Goal: Task Accomplishment & Management: Use online tool/utility

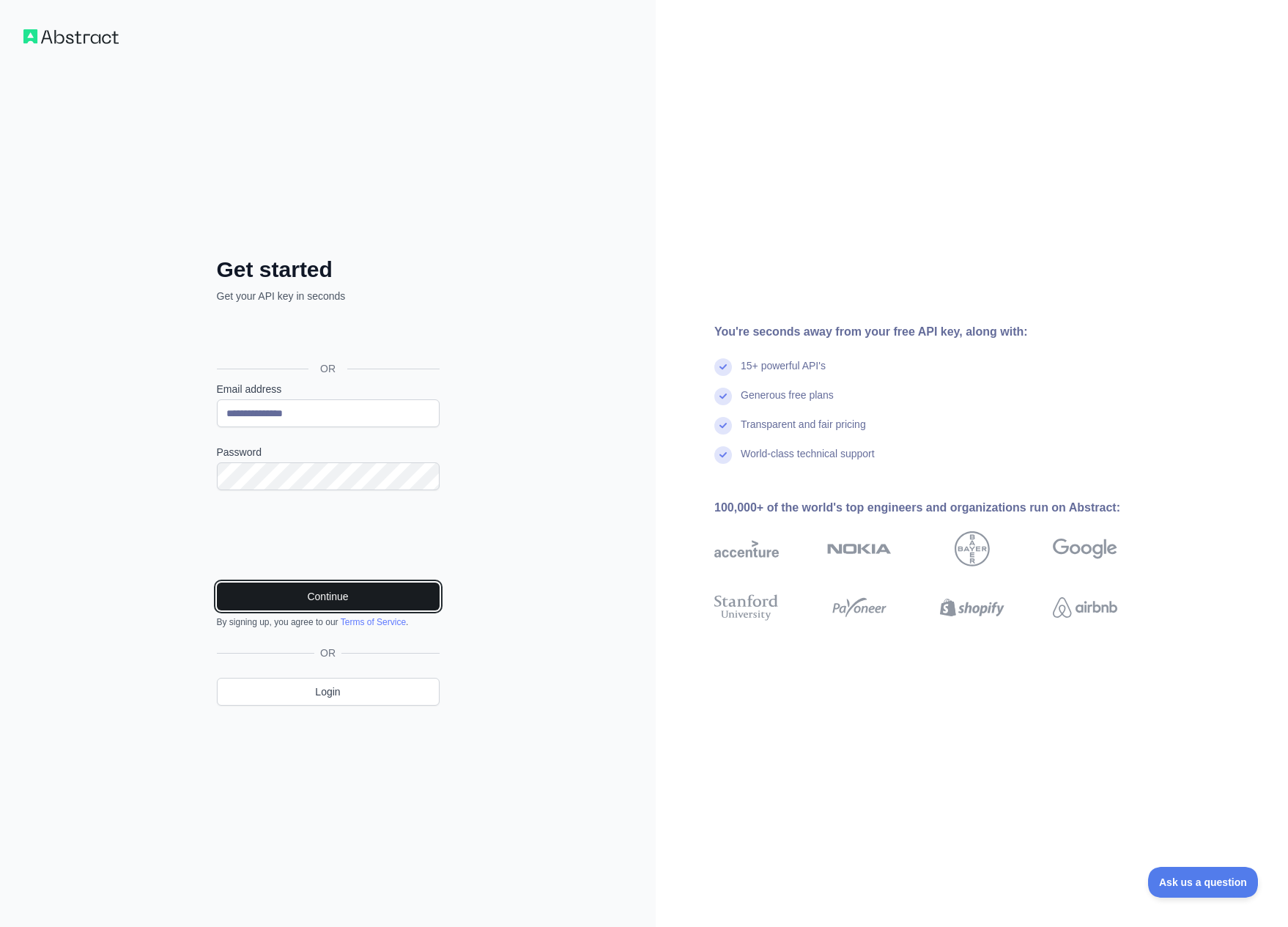
click at [326, 602] on button "Continue" at bounding box center [328, 597] width 223 height 28
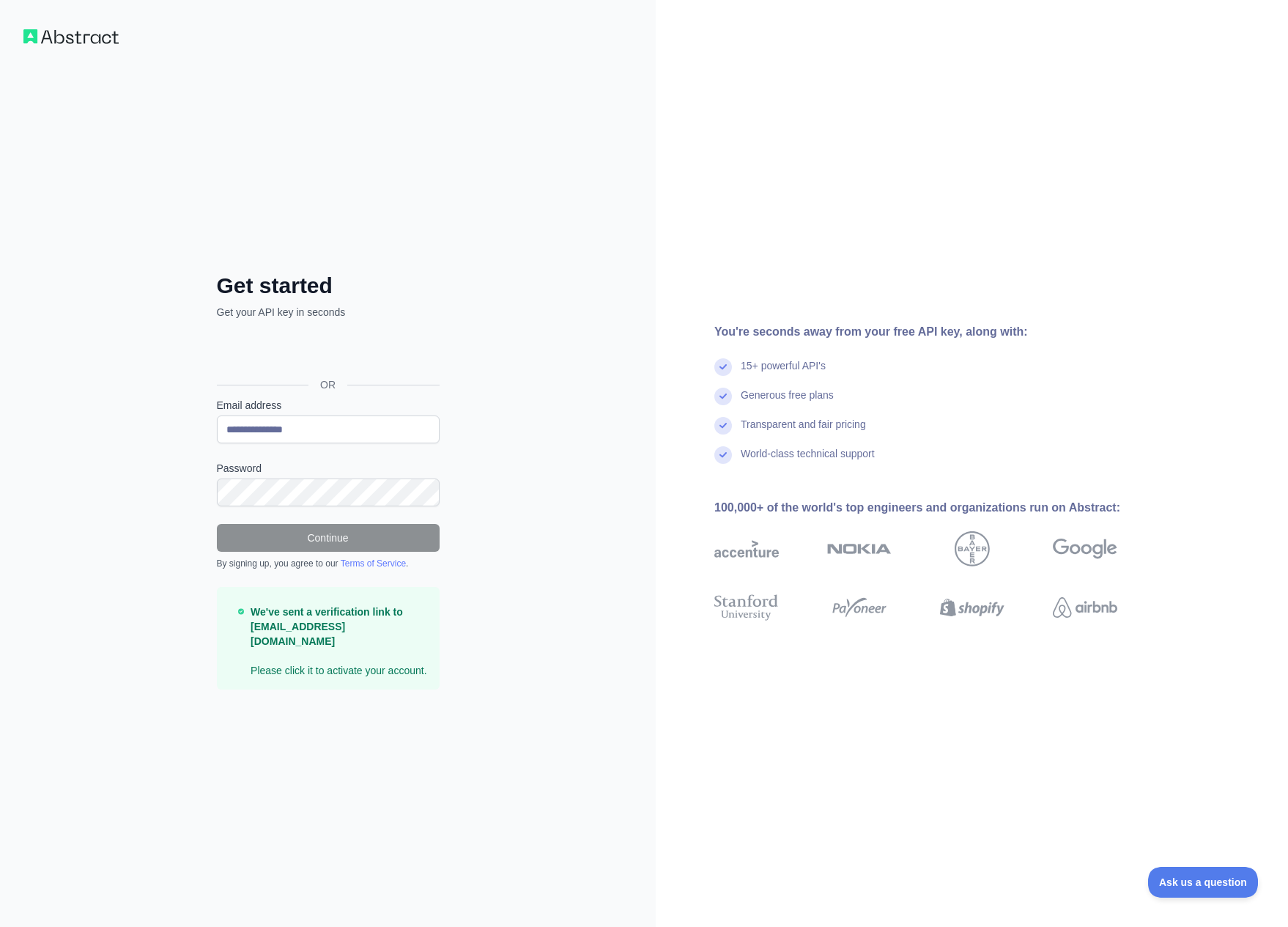
click at [149, 514] on div "**********" at bounding box center [328, 463] width 656 height 927
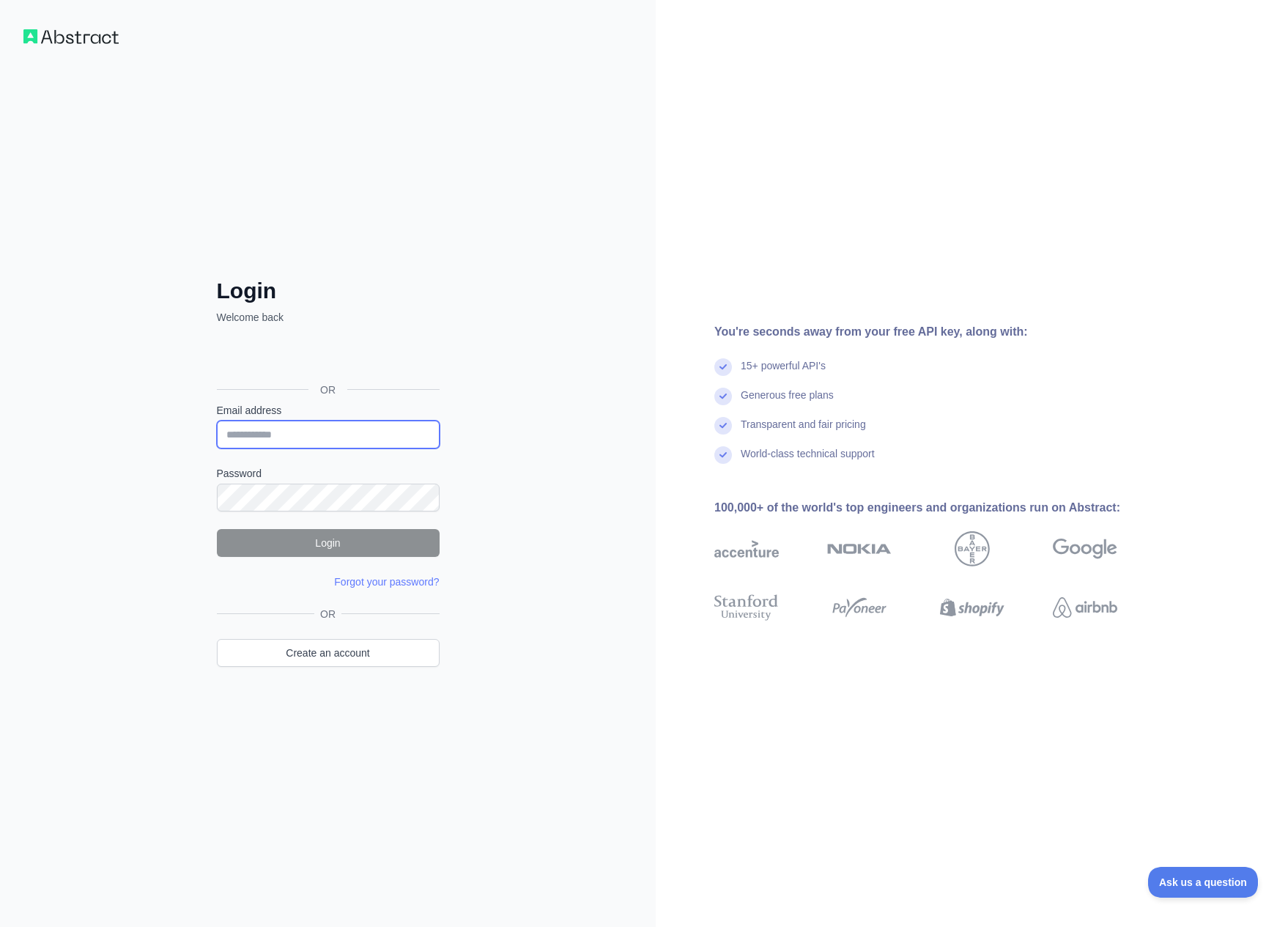
click at [297, 439] on input "Email address" at bounding box center [328, 435] width 223 height 28
click at [275, 433] on input "Email address" at bounding box center [328, 435] width 223 height 28
paste input "**********"
type input "**********"
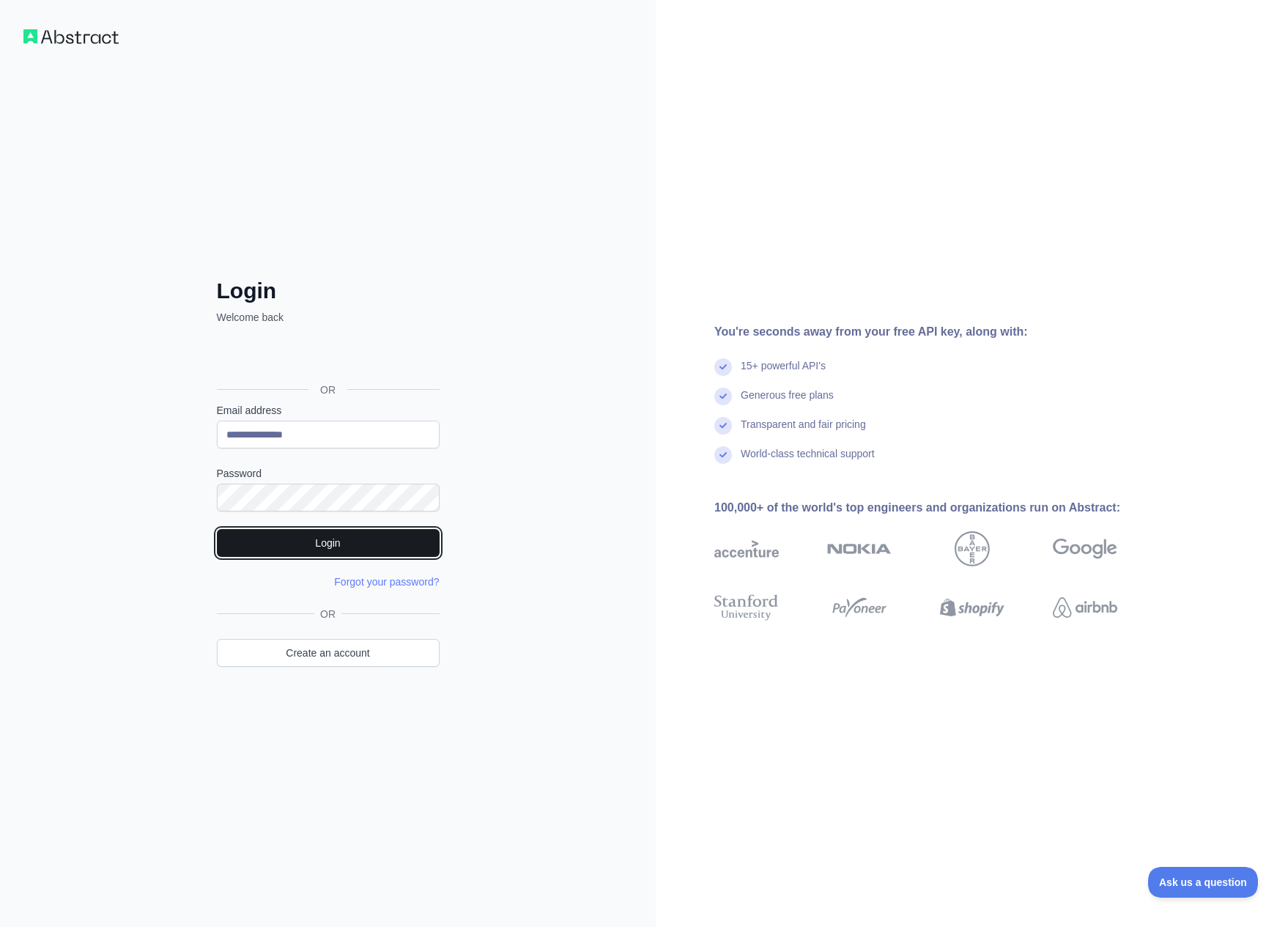
click at [326, 540] on button "Login" at bounding box center [328, 543] width 223 height 28
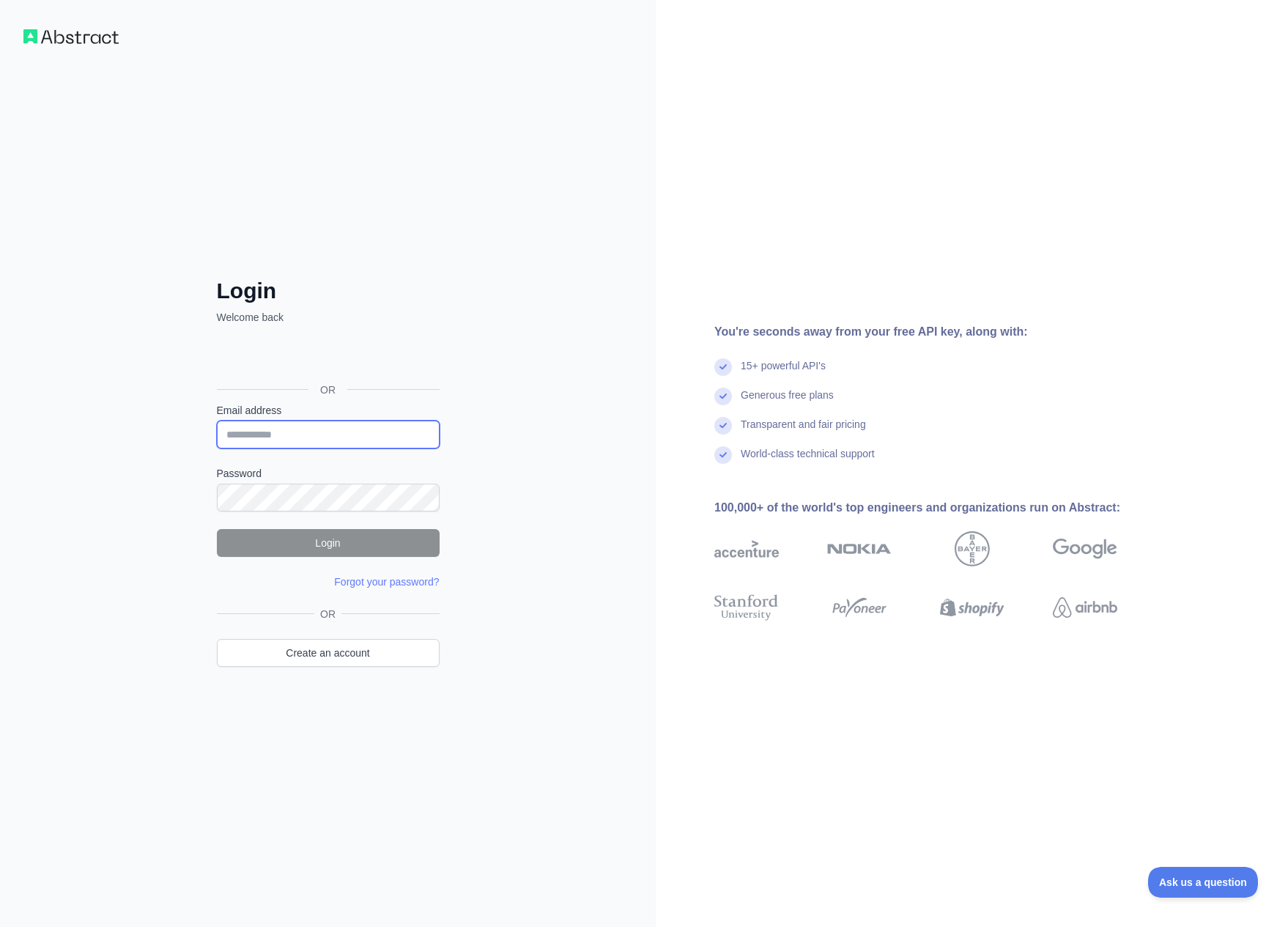
click at [275, 433] on input "Email address" at bounding box center [328, 435] width 223 height 28
paste input "**********"
type input "**********"
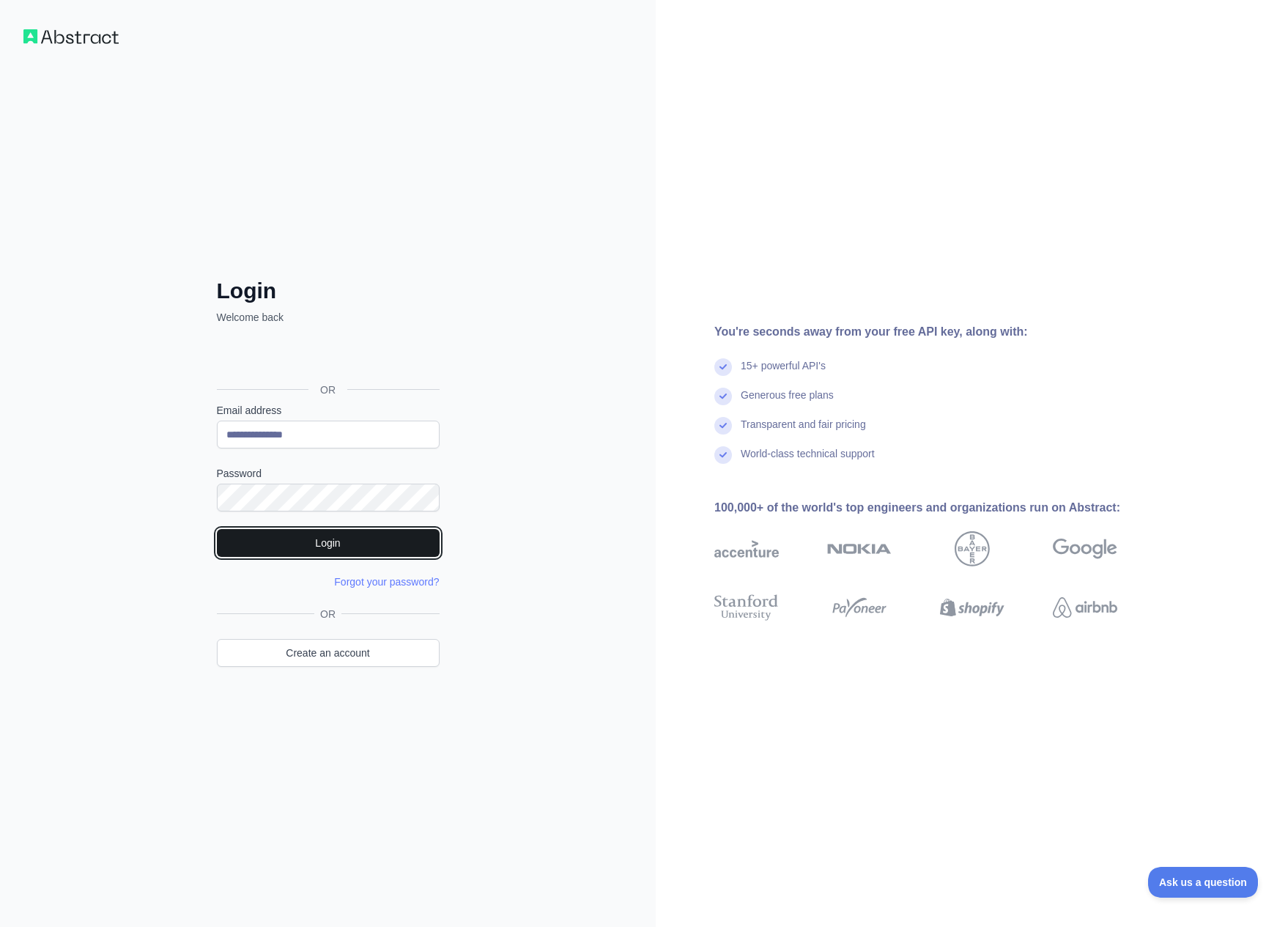
click at [320, 539] on button "Login" at bounding box center [328, 543] width 223 height 28
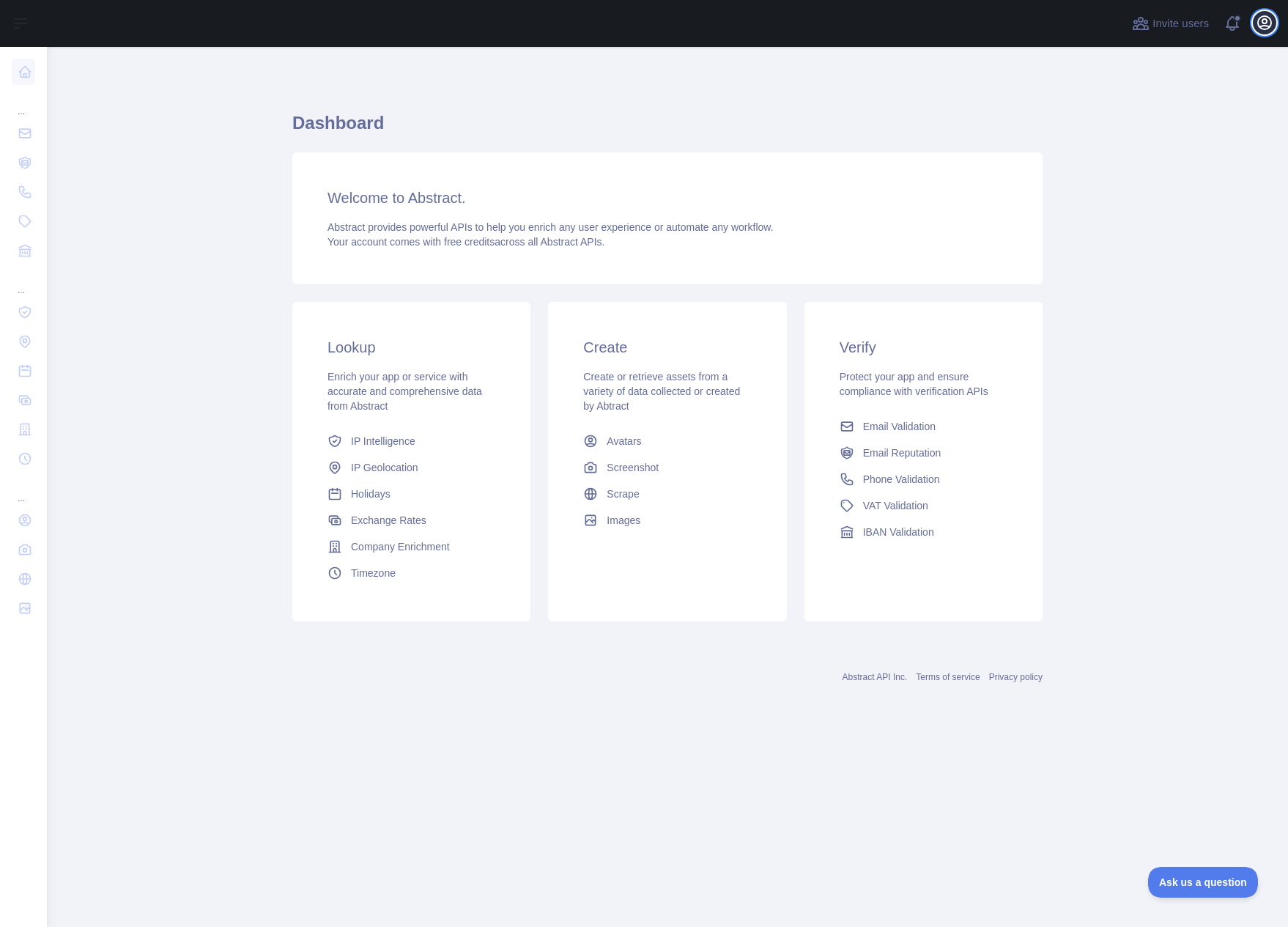
click at [1262, 27] on icon "button" at bounding box center [1264, 23] width 13 height 13
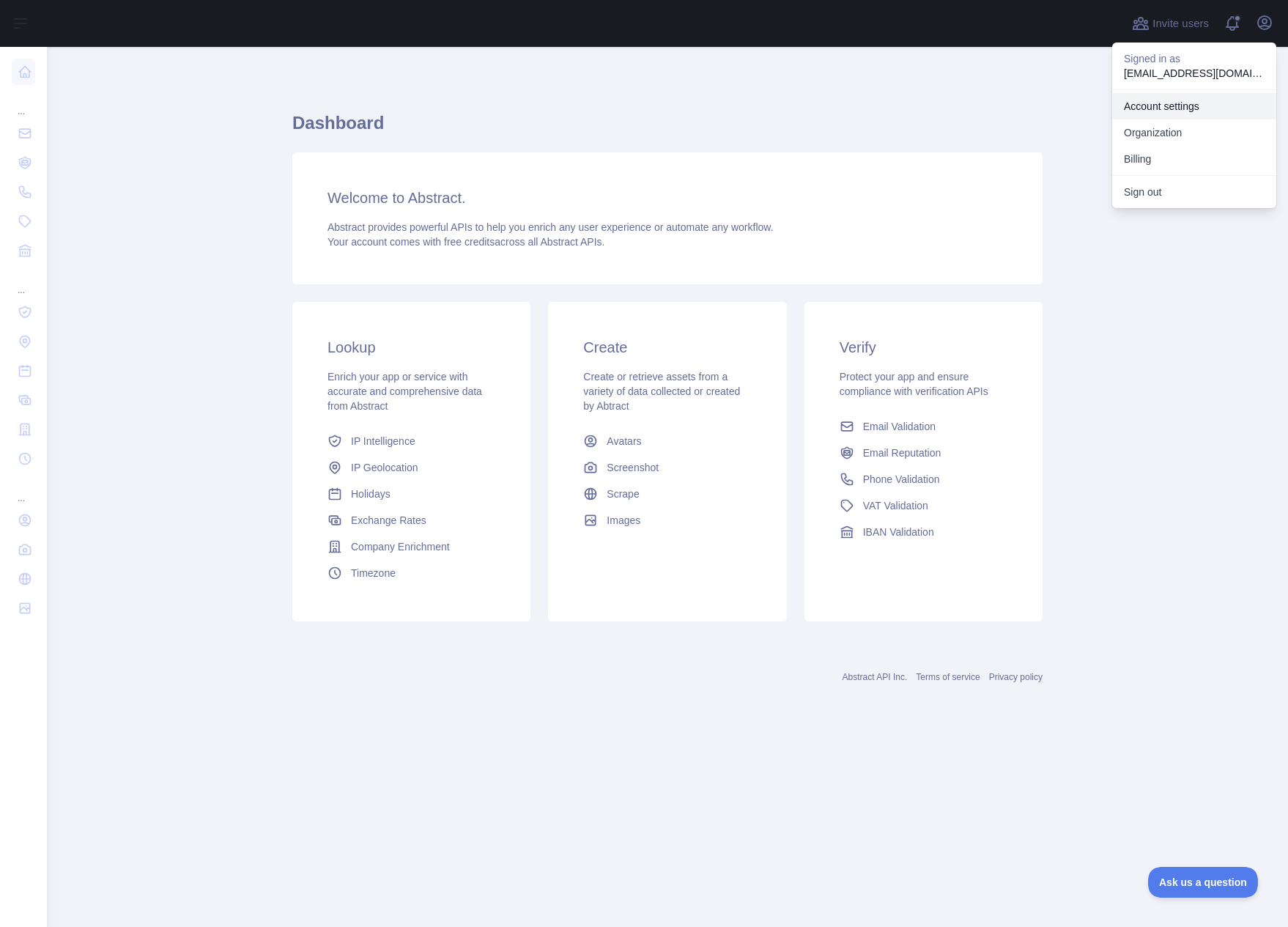
click at [1163, 107] on link "Account settings" at bounding box center [1194, 106] width 164 height 27
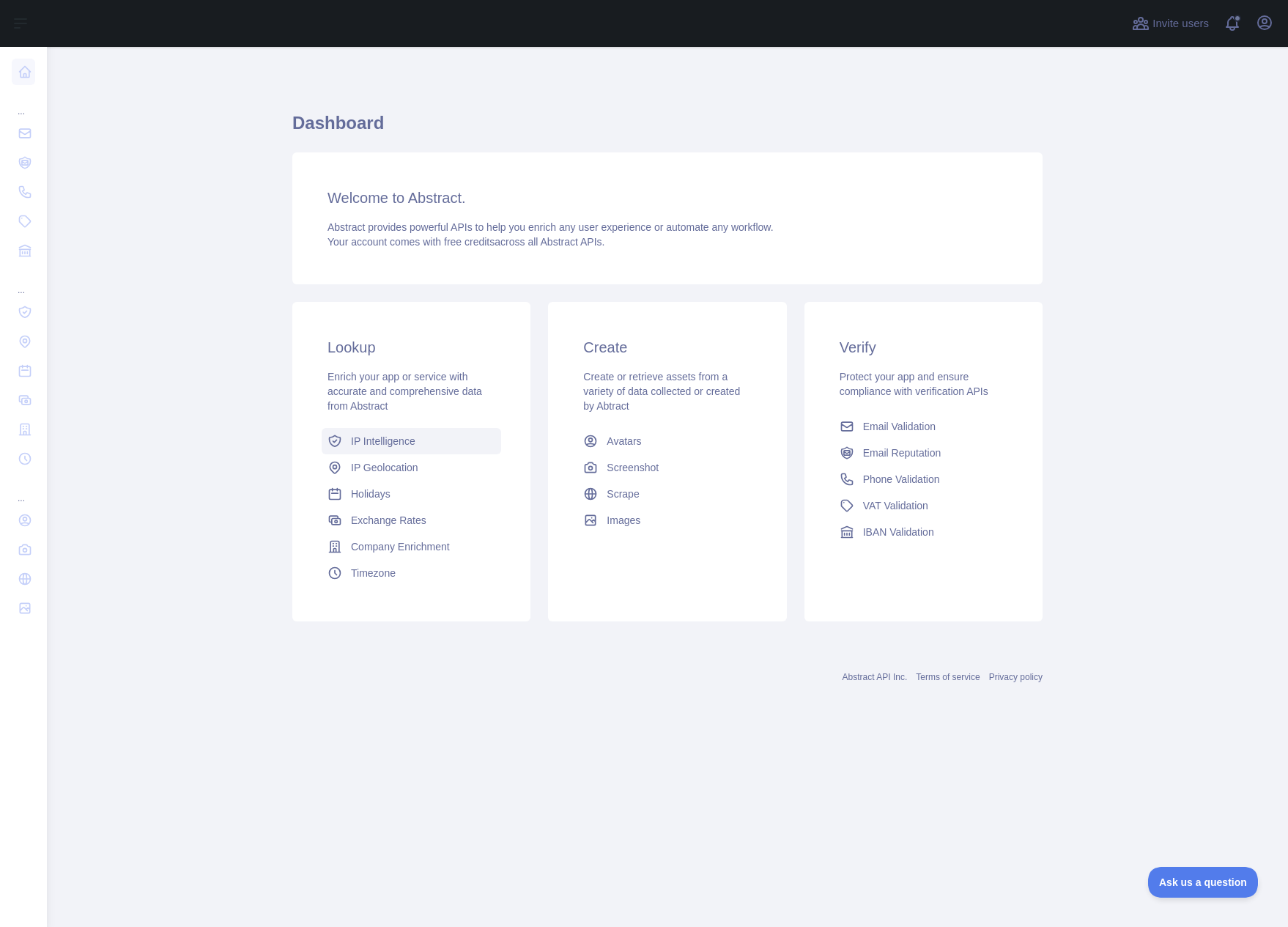
click at [361, 441] on span "IP Intelligence" at bounding box center [383, 441] width 65 height 15
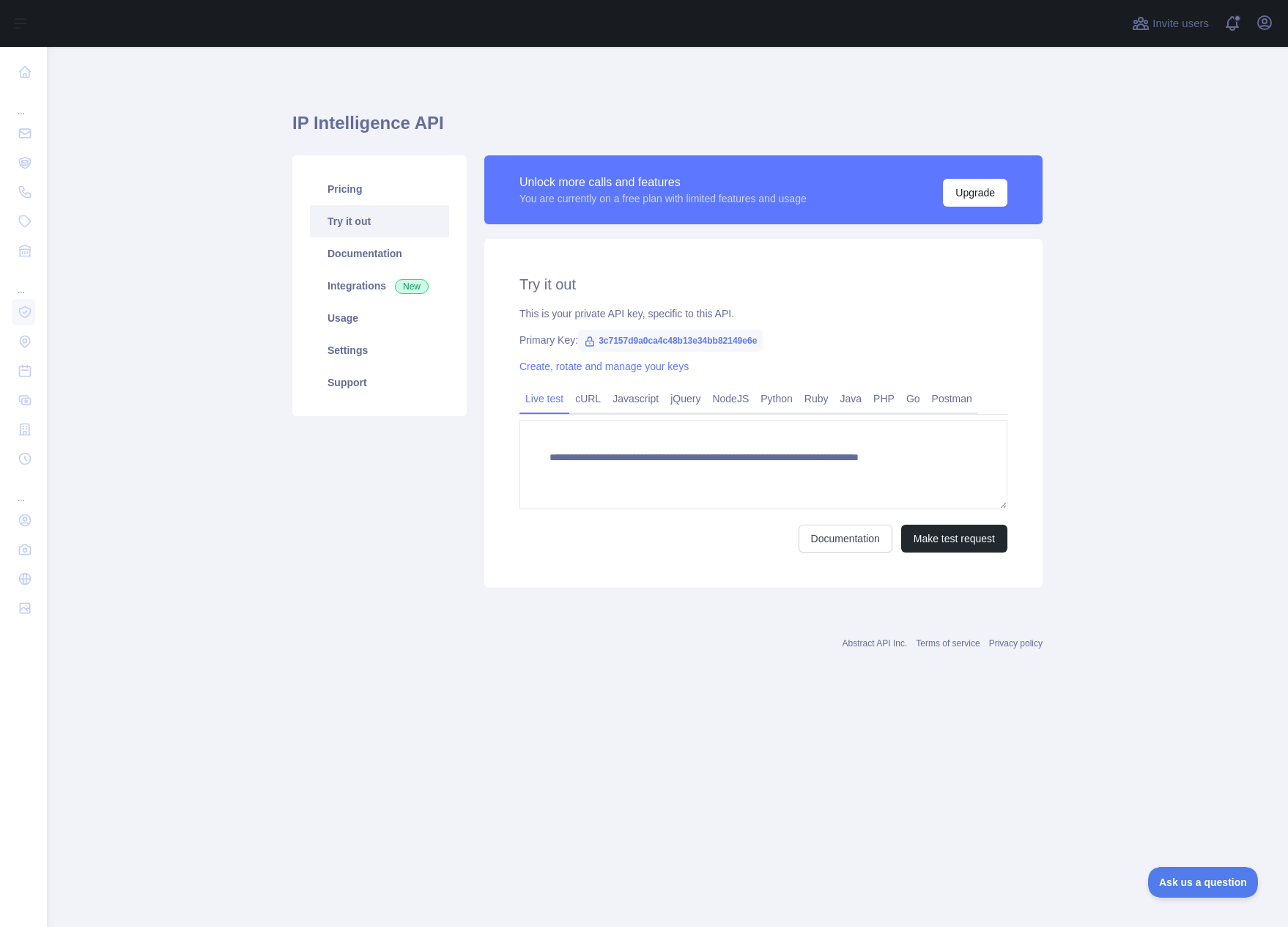
type textarea "**********"
click at [588, 400] on link "cURL" at bounding box center [588, 399] width 37 height 24
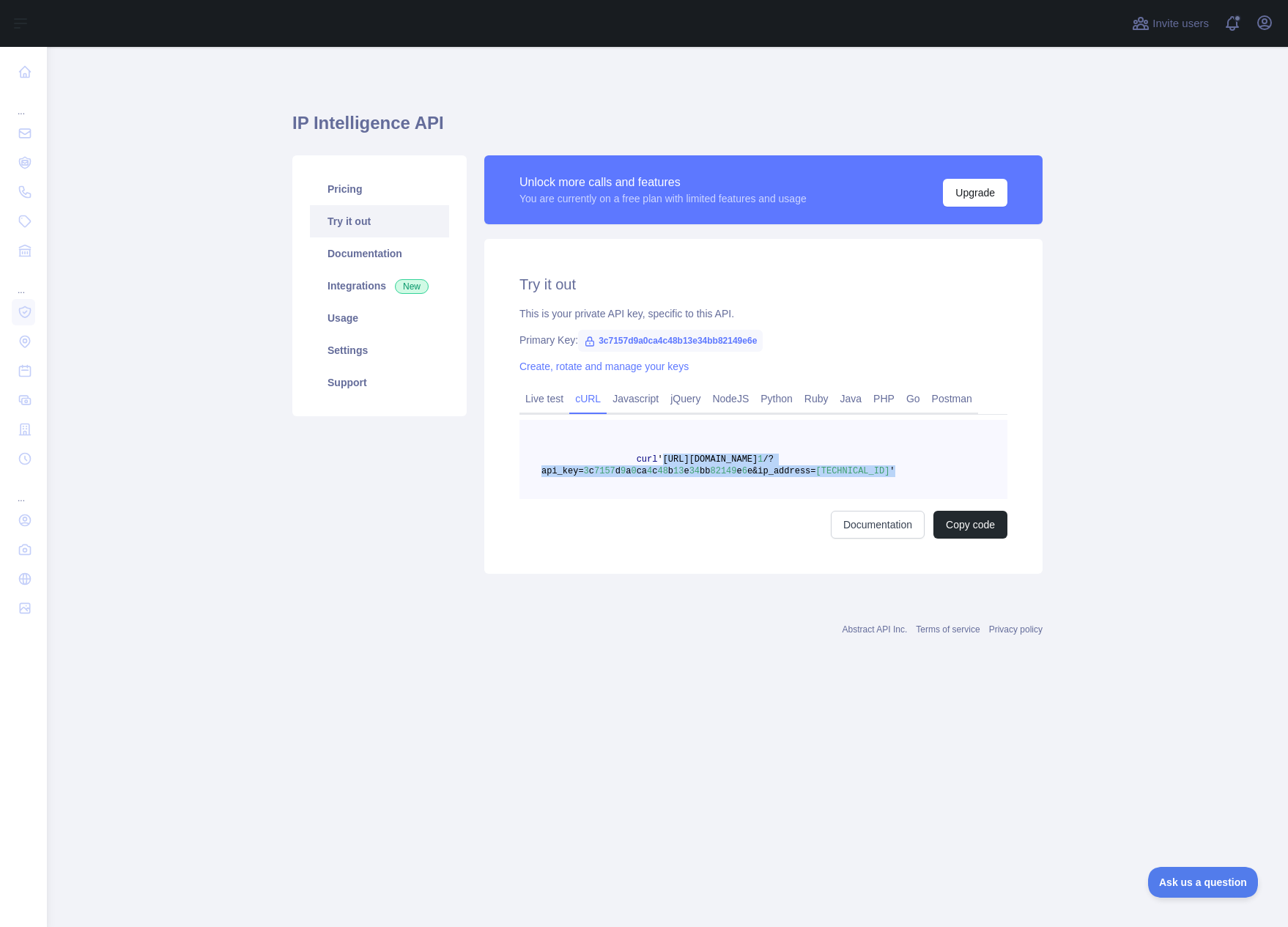
drag, startPoint x: 654, startPoint y: 458, endPoint x: 865, endPoint y: 469, distance: 211.3
click at [865, 469] on pre "curl '[URL][DOMAIN_NAME] 1 /?api_key= 3 c 7157 d 9 a 0 ca 4 c 48 b 13 e 34 bb 8…" at bounding box center [763, 459] width 488 height 79
copy span "'[URL][DOMAIN_NAME] 1 /?api_key= 3 c 7157 d 9 a 0 ca 4 c 48 b 13 e 34 bb 82149 …"
click at [344, 321] on link "Usage" at bounding box center [380, 318] width 139 height 32
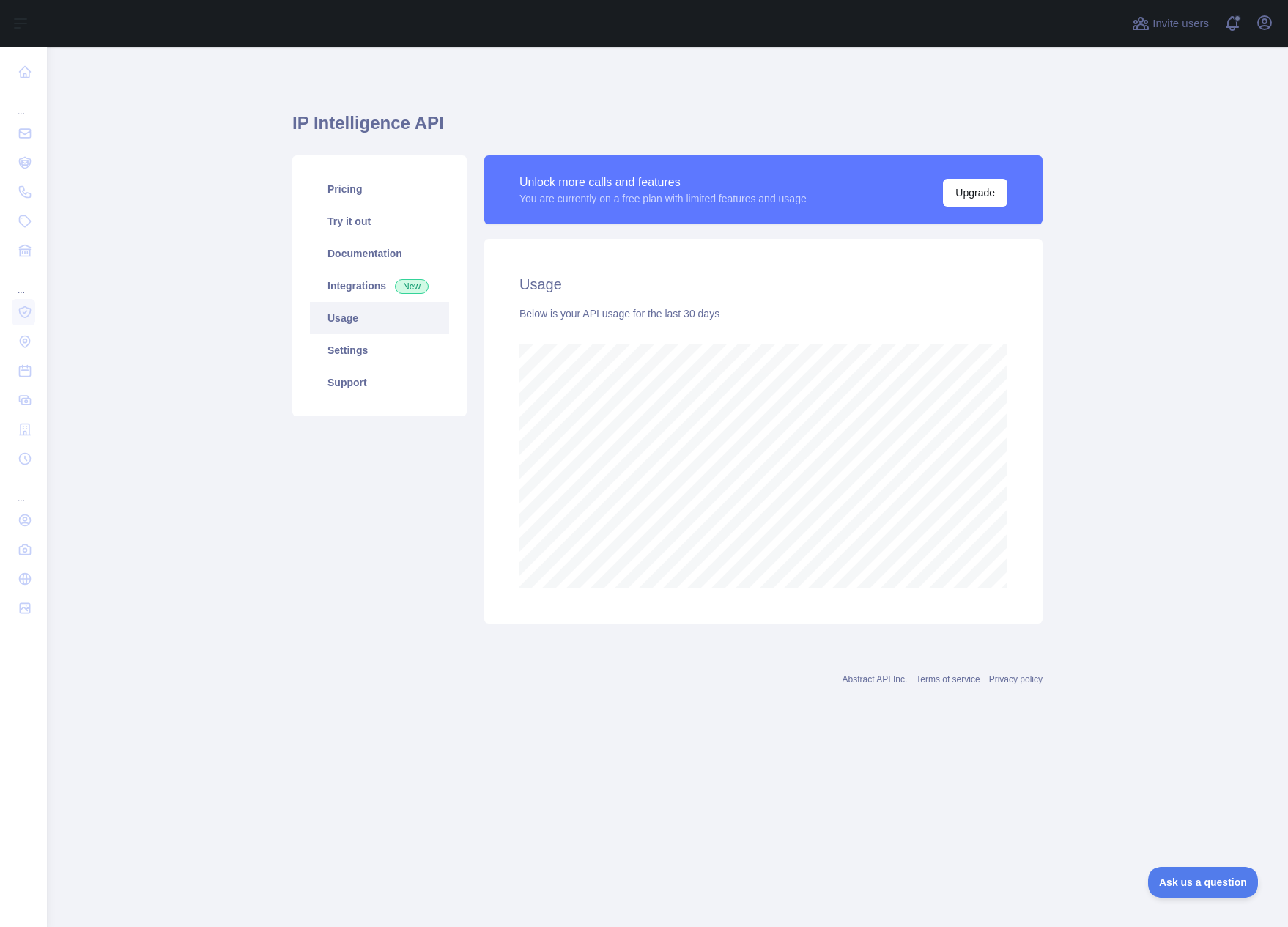
scroll to position [880, 1241]
click at [344, 352] on link "Settings" at bounding box center [380, 350] width 139 height 32
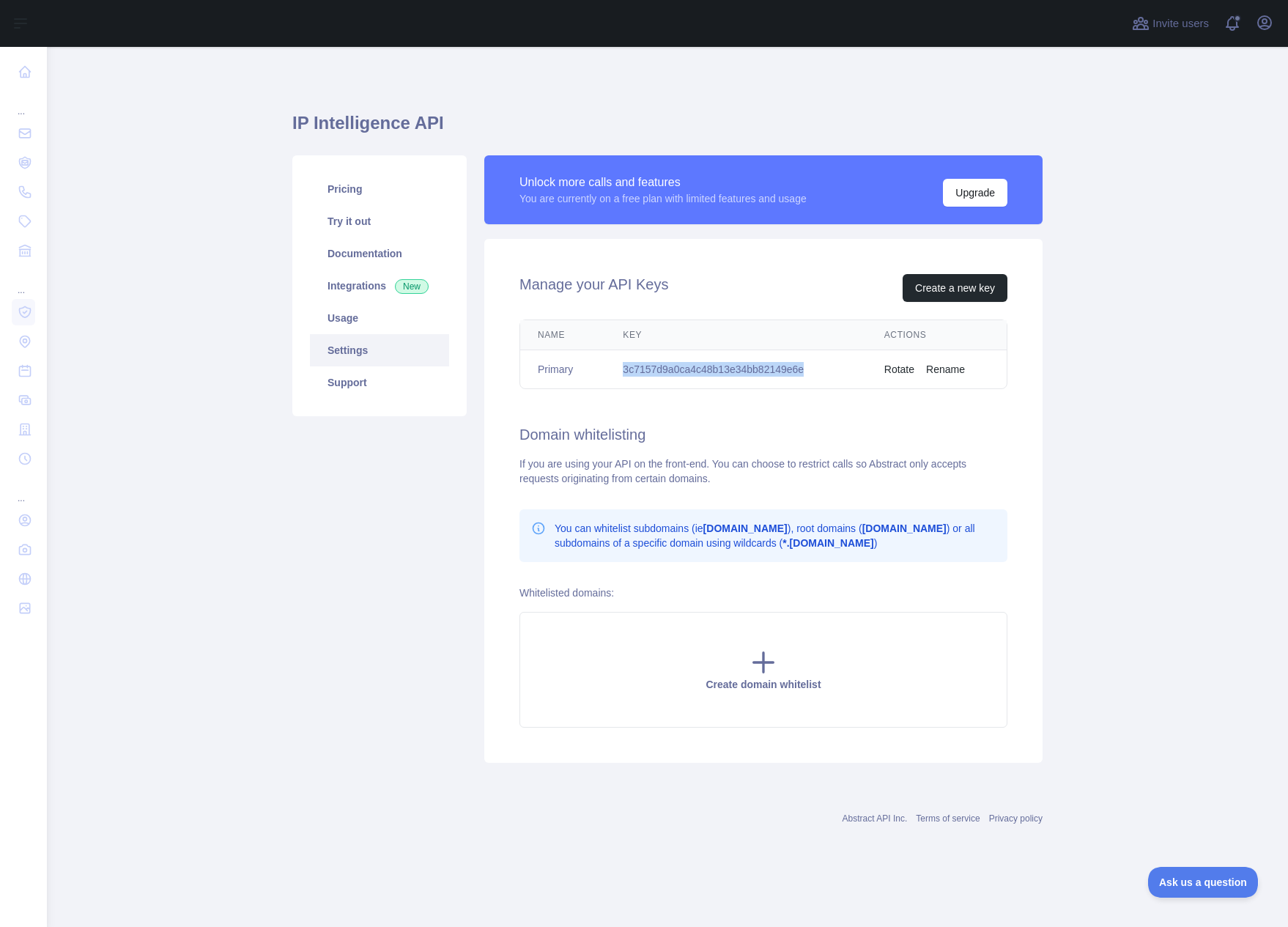
drag, startPoint x: 625, startPoint y: 369, endPoint x: 850, endPoint y: 367, distance: 225.0
click at [850, 367] on td "3c7157d9a0ca4c48b13e34bb82149e6e" at bounding box center [735, 370] width 260 height 39
copy td "3c7157d9a0ca4c48b13e34bb82149e6e"
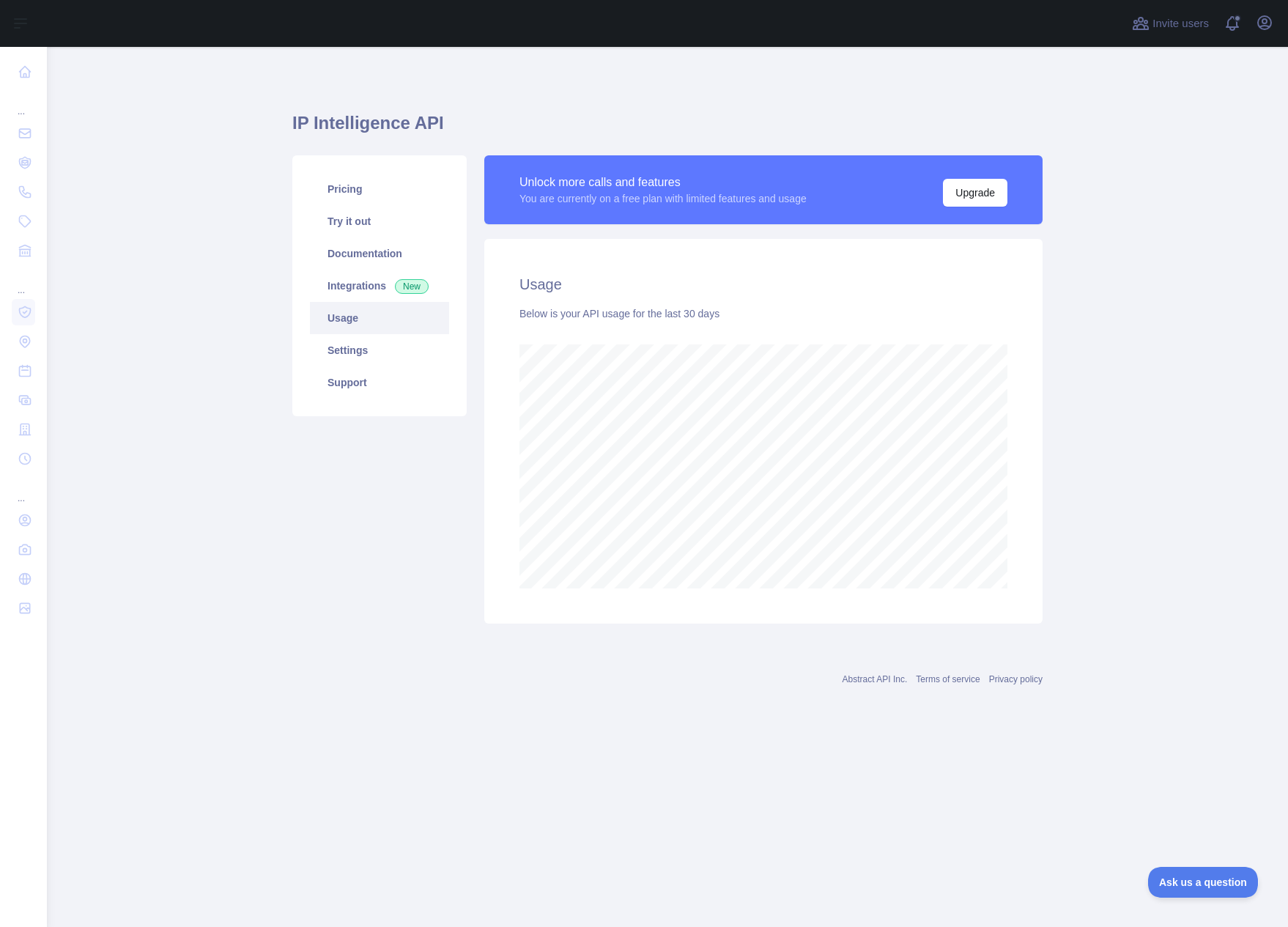
scroll to position [880, 1241]
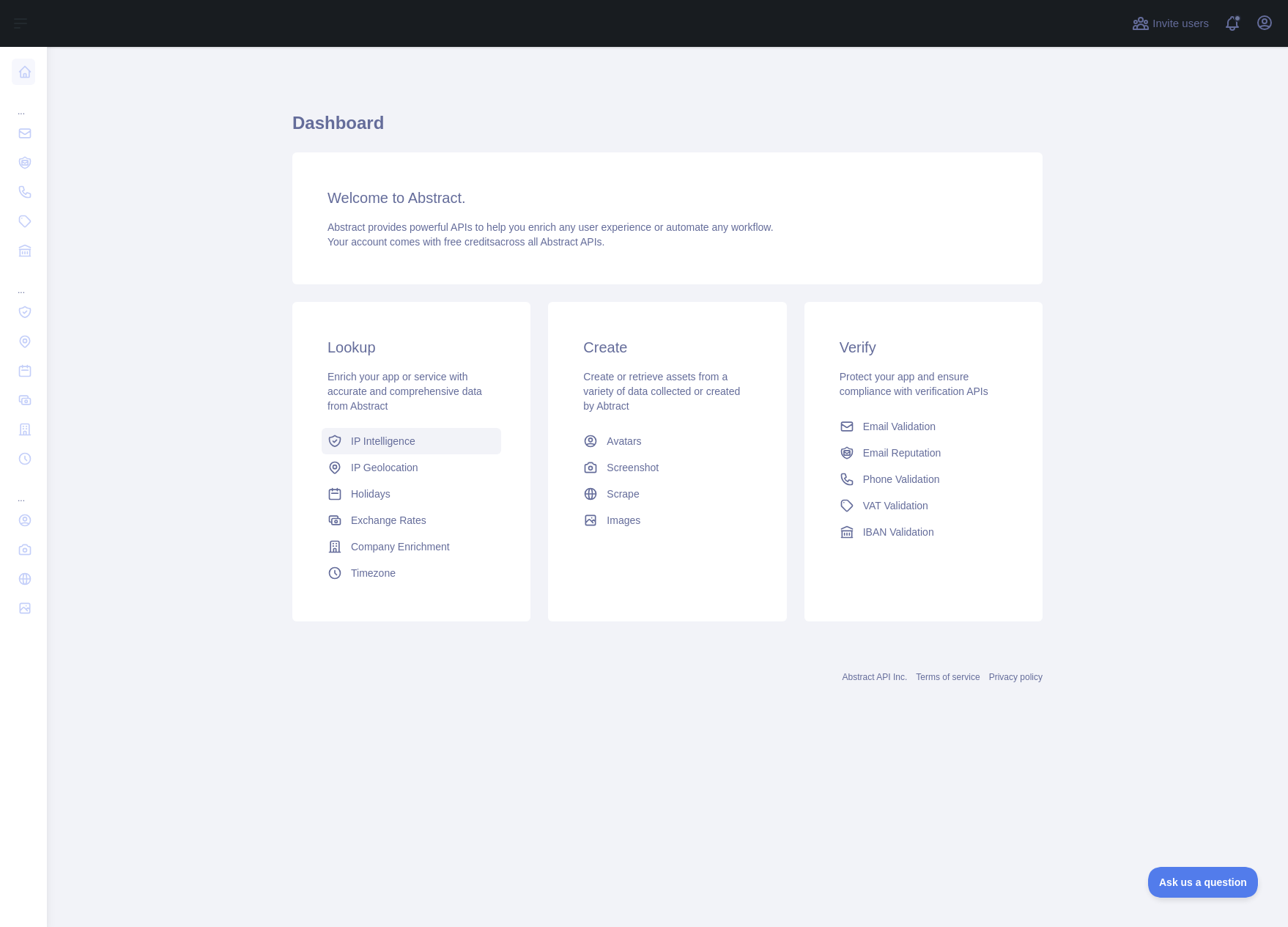
click at [373, 439] on span "IP Intelligence" at bounding box center [383, 441] width 65 height 15
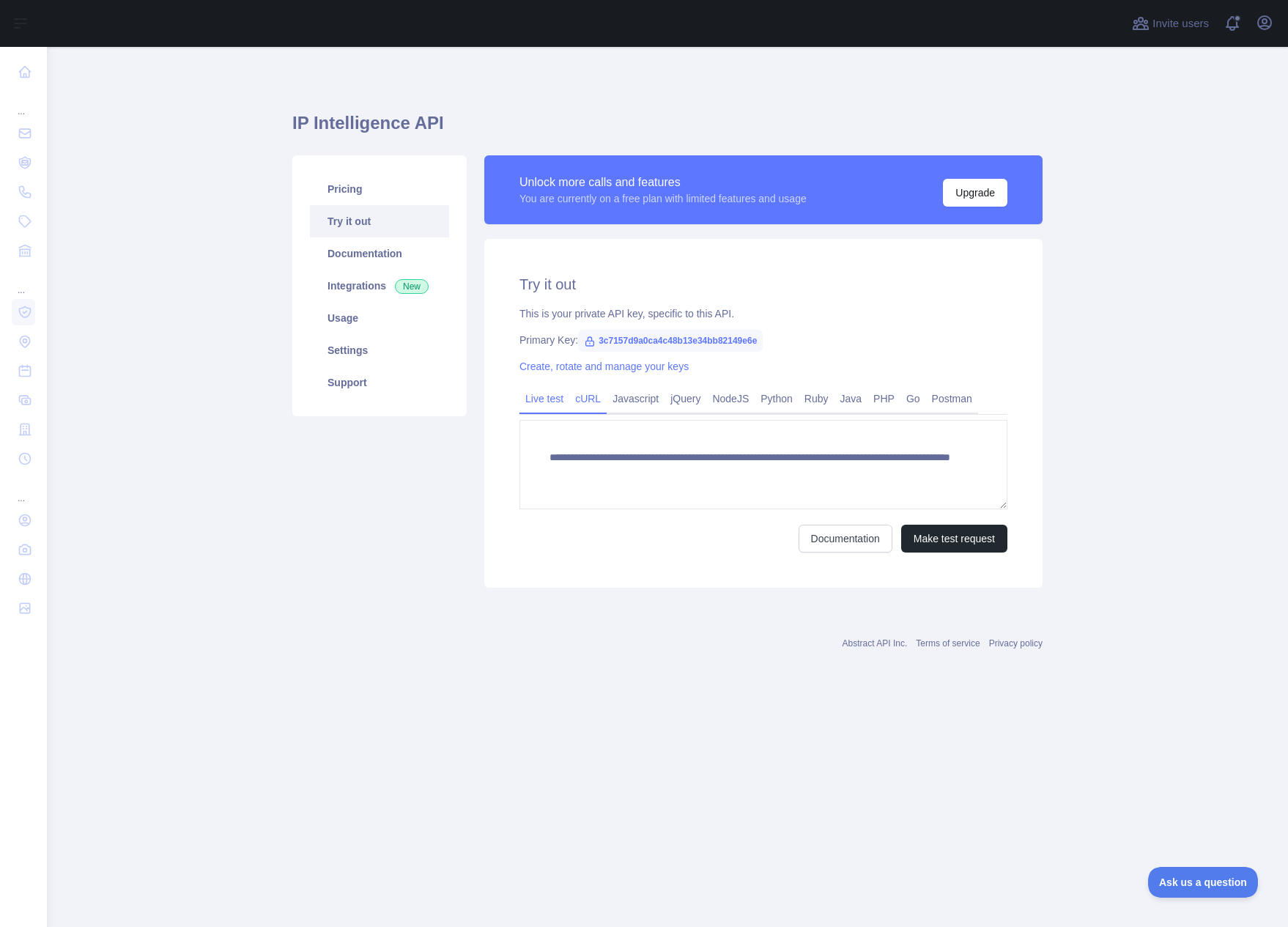
click at [588, 399] on link "cURL" at bounding box center [588, 399] width 37 height 24
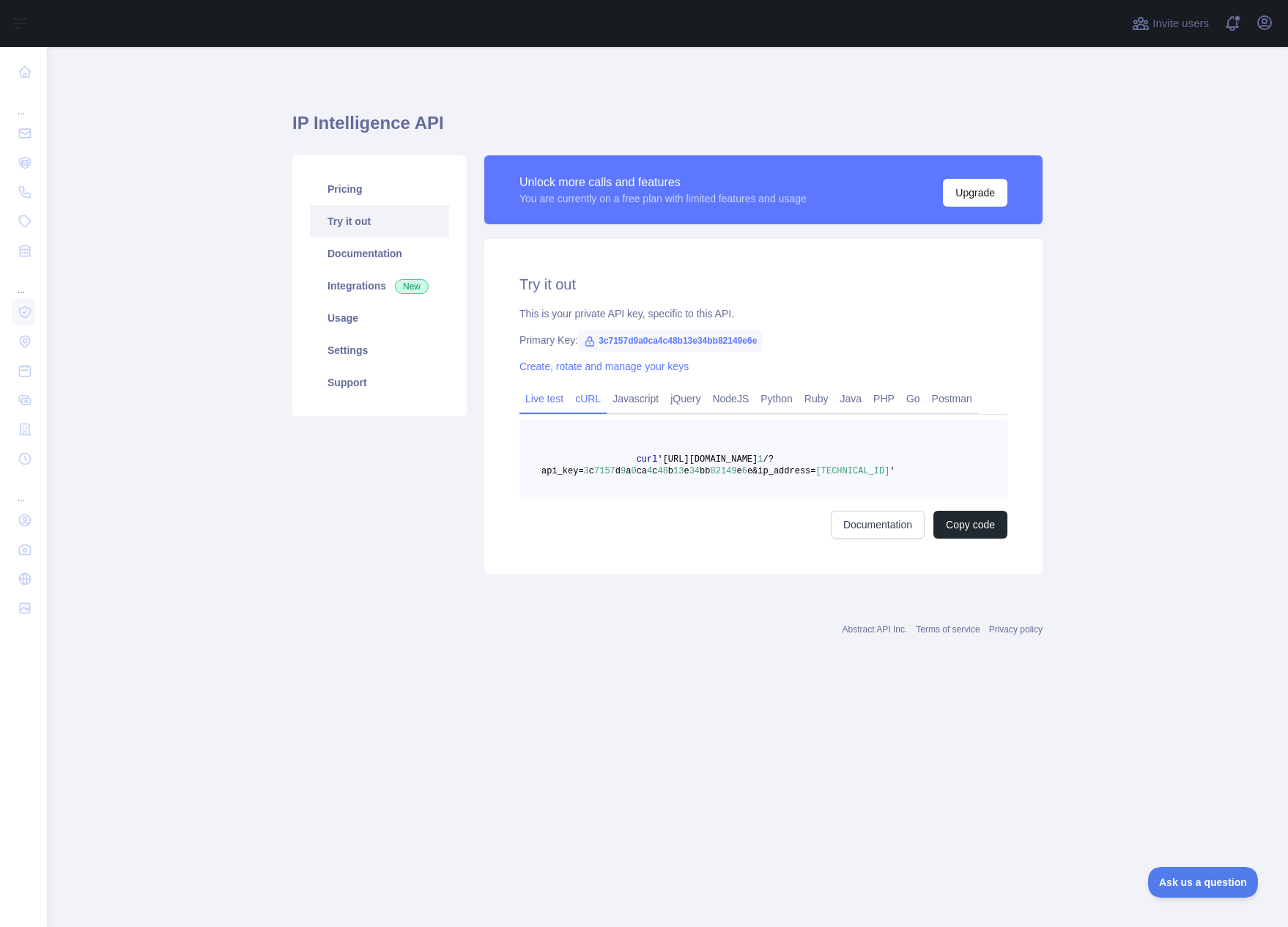
click at [543, 391] on link "Live test" at bounding box center [544, 399] width 50 height 24
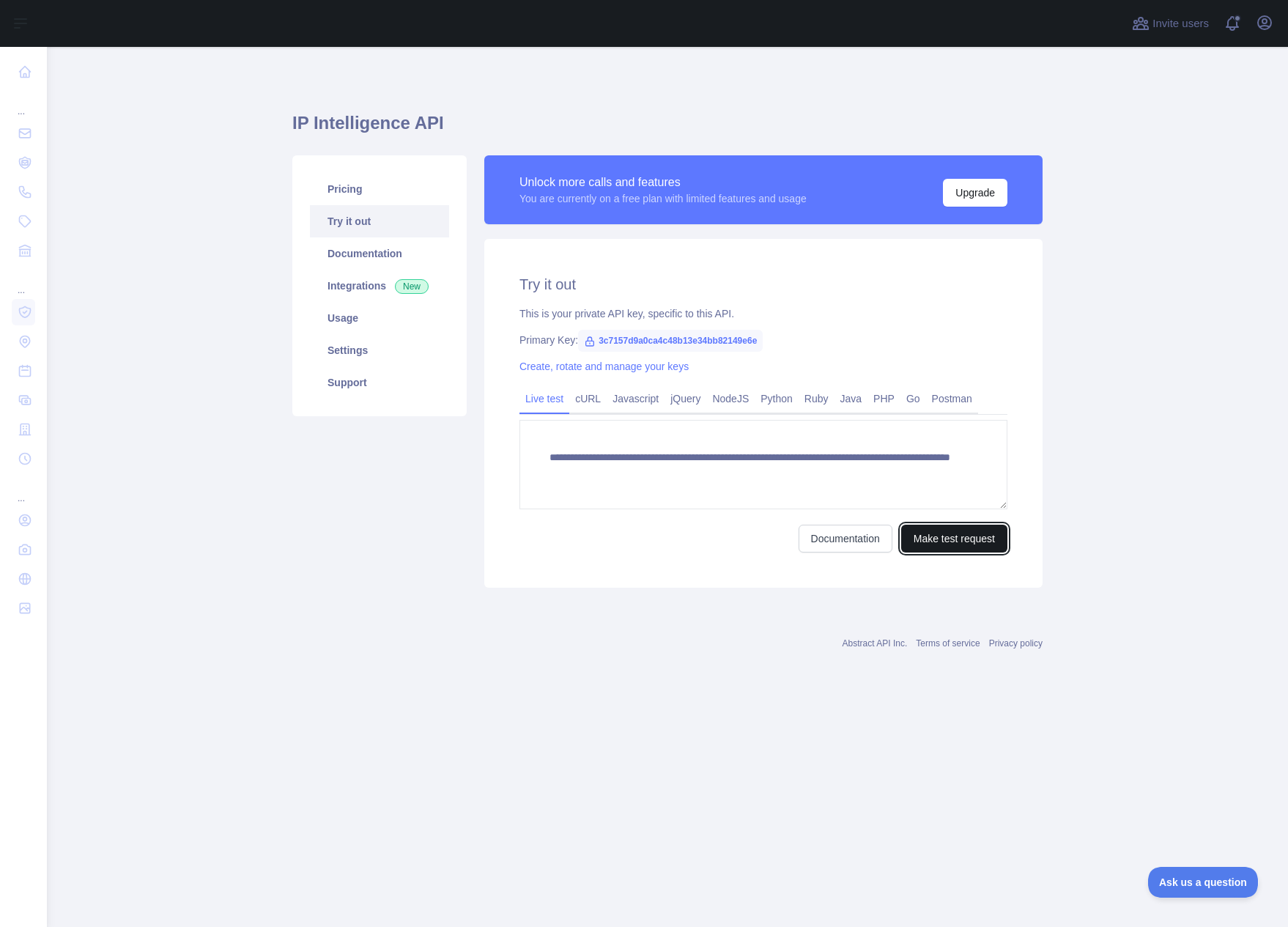
click at [956, 529] on button "Make test request" at bounding box center [953, 539] width 106 height 28
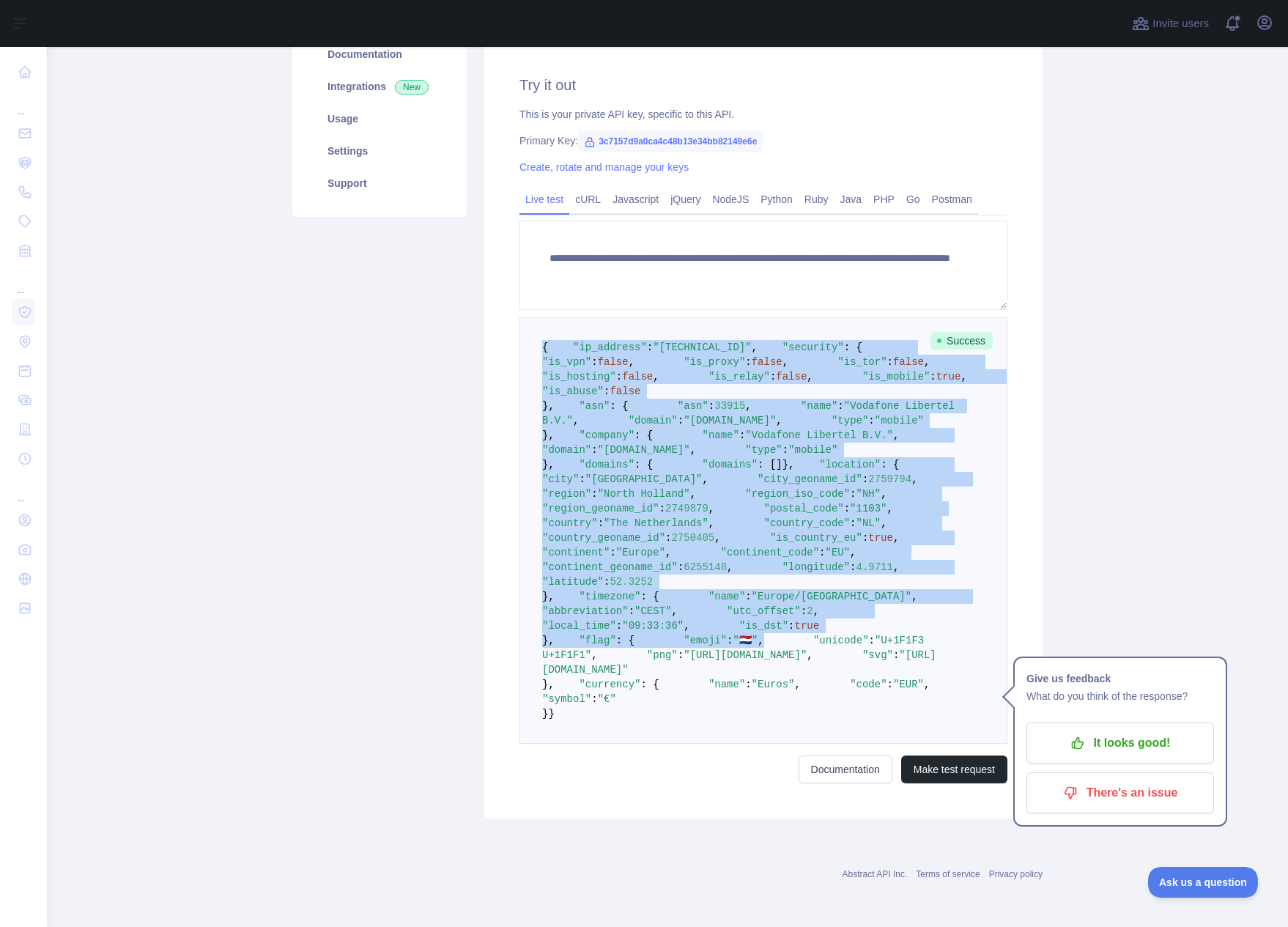
scroll to position [713, 0]
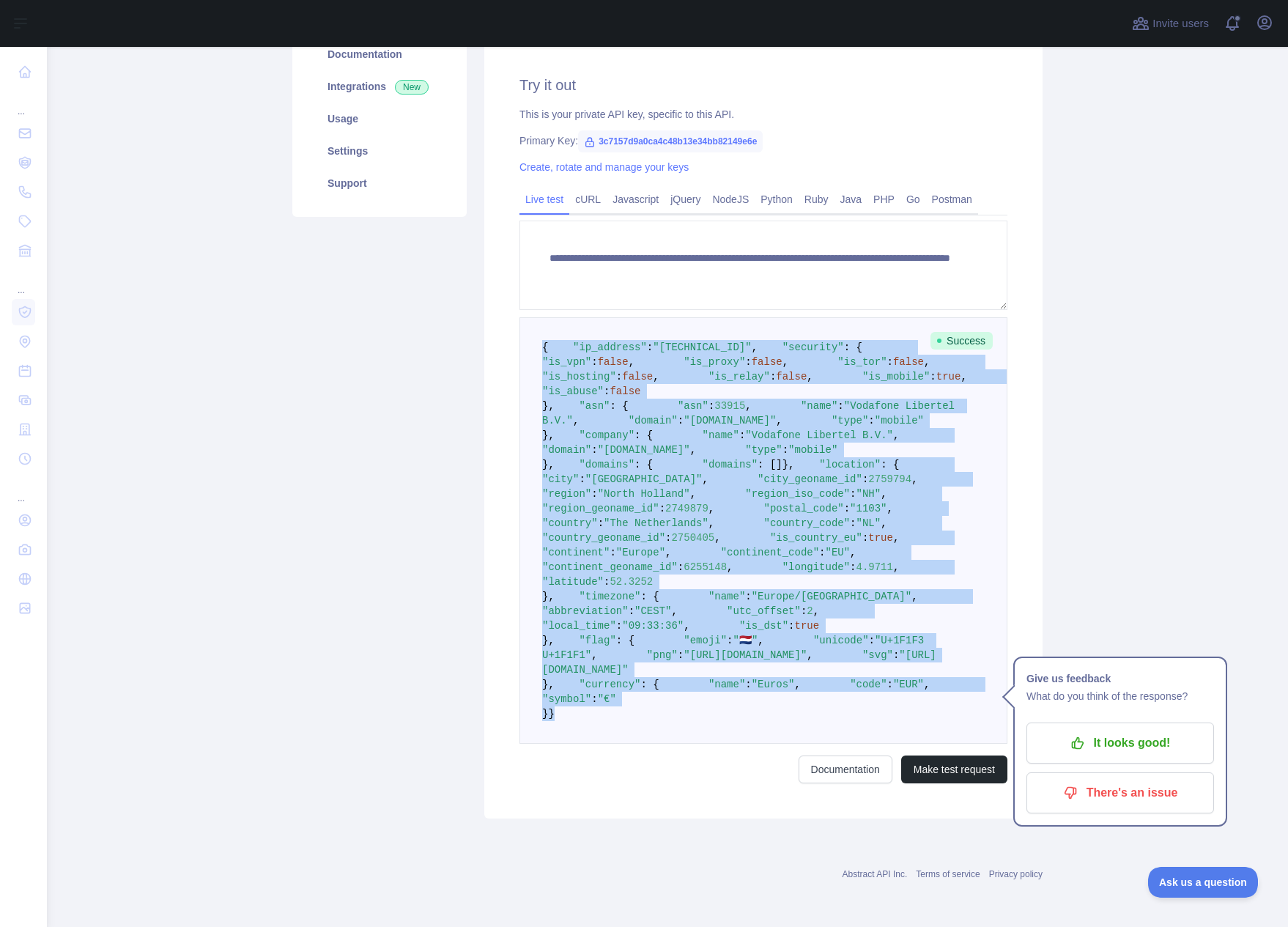
drag, startPoint x: 534, startPoint y: 177, endPoint x: 748, endPoint y: 738, distance: 600.4
click at [748, 738] on pre "{ "ip_address" : "[TECHNICAL_ID]" , "security" : { "is_vpn" : false , "is_proxy…" at bounding box center [763, 530] width 488 height 427
copy code "{ "ip_address" : "[TECHNICAL_ID]" , "security" : { "is_vpn" : false , "is_proxy…"
